Goal: Communication & Community: Answer question/provide support

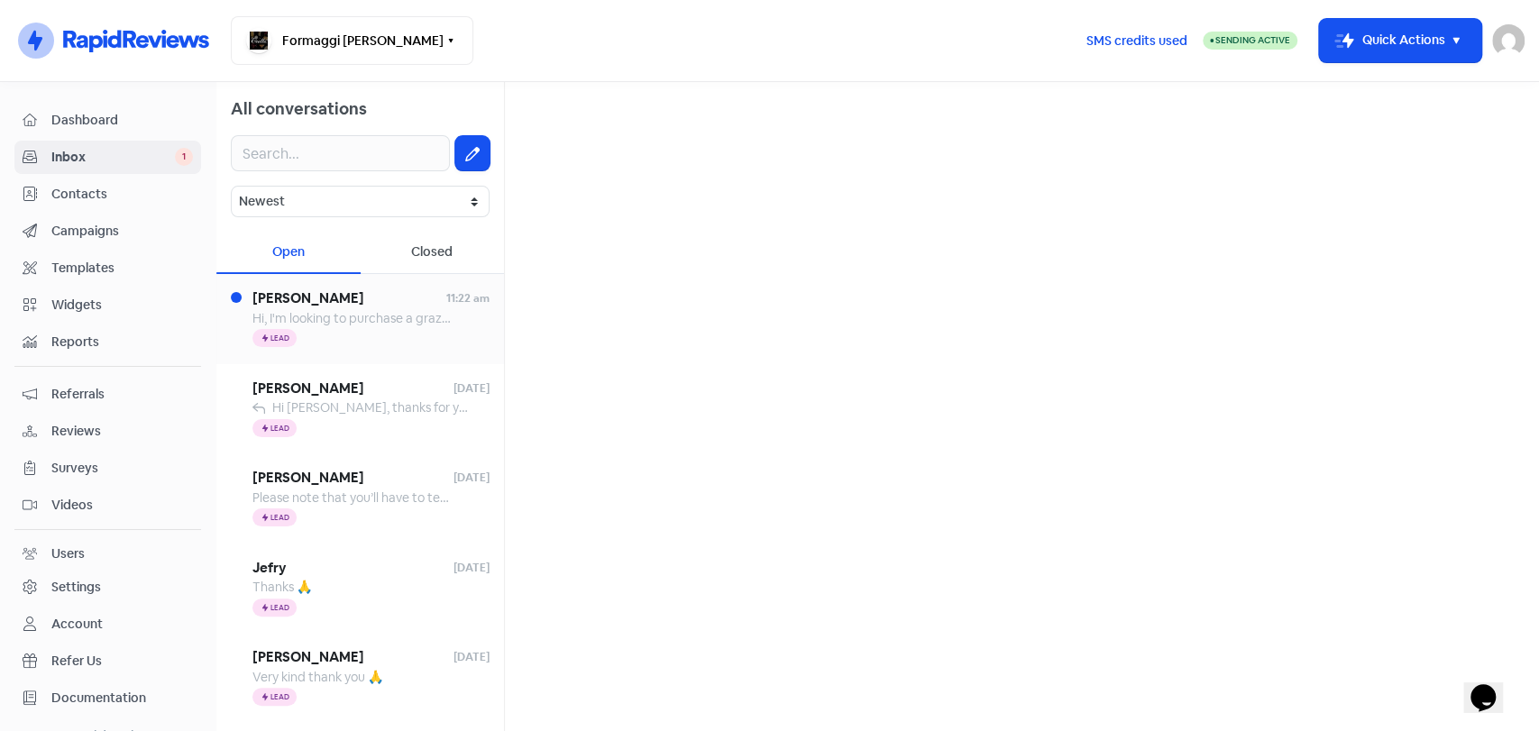
click at [332, 324] on span "Hi, I'm looking to purchase a grazing box for [DATE] (morning), if I purchase […" at bounding box center [601, 318] width 699 height 16
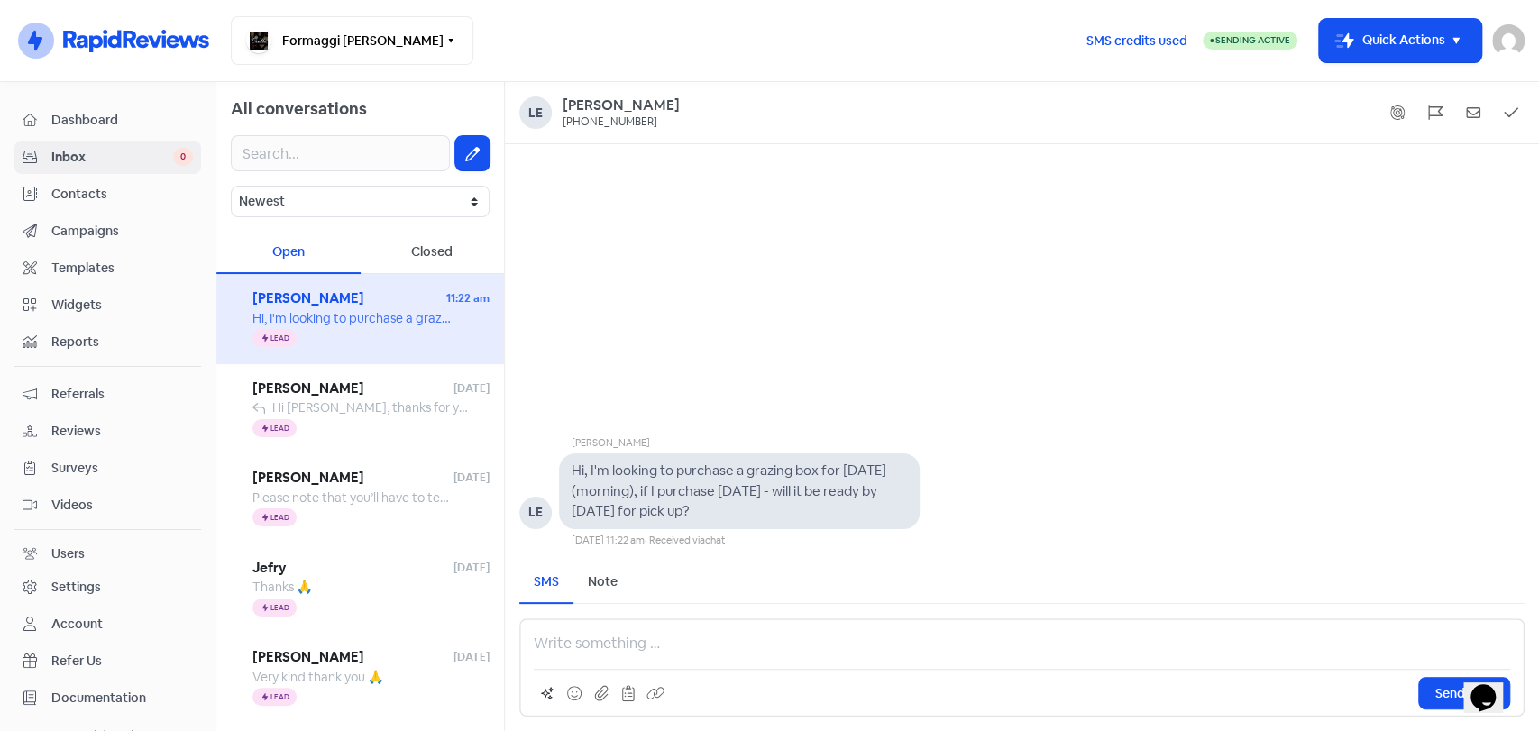
click at [545, 637] on p at bounding box center [1022, 644] width 976 height 22
click at [1438, 667] on div "Hi Leanne, thanks for your message, yes of course please place your today and w…" at bounding box center [1021, 667] width 1005 height 98
click at [1441, 689] on span "Send SMS" at bounding box center [1464, 693] width 58 height 19
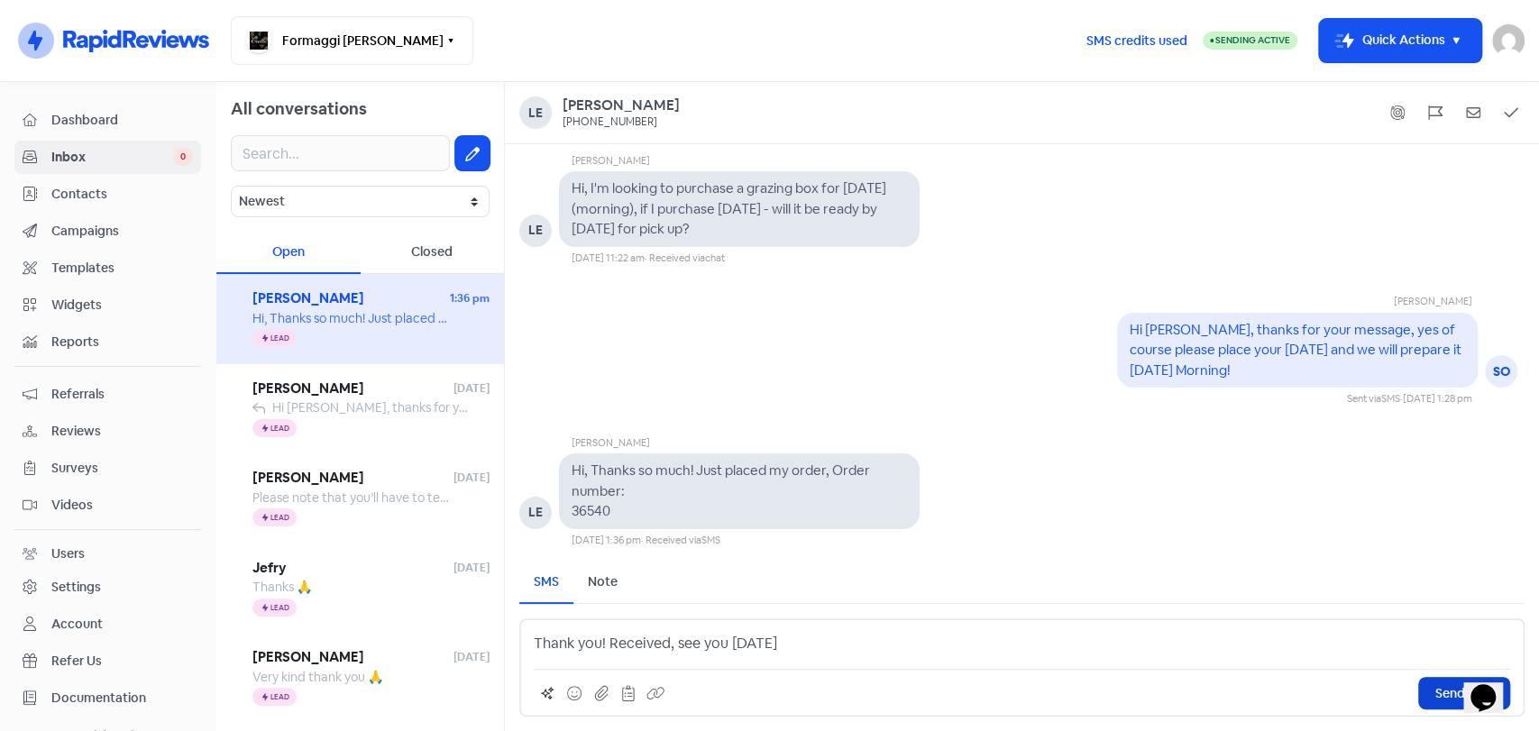
click at [1443, 704] on button "Send SMS" at bounding box center [1464, 693] width 92 height 32
